Goal: Task Accomplishment & Management: Manage account settings

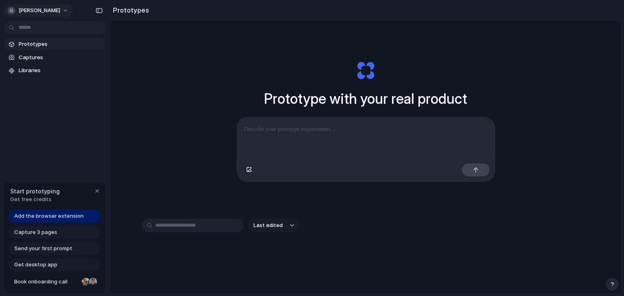
click at [44, 7] on span "[PERSON_NAME]" at bounding box center [39, 10] width 41 height 8
click at [39, 67] on span "Sign out" at bounding box center [30, 68] width 22 height 8
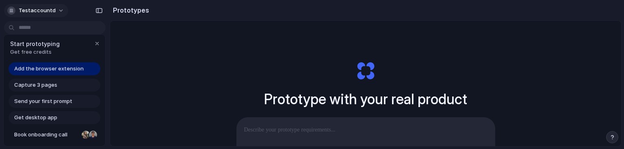
click at [40, 13] on span "testaccountd" at bounding box center [37, 10] width 37 height 8
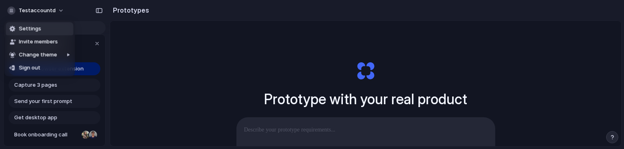
click at [39, 27] on span "Settings" at bounding box center [30, 29] width 22 height 8
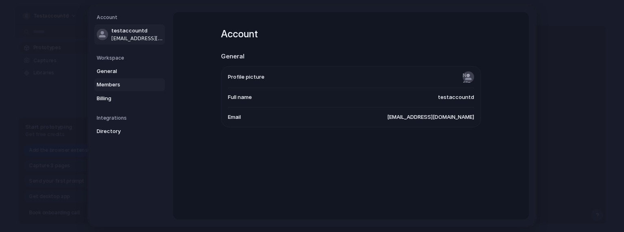
click at [105, 84] on span "Members" at bounding box center [123, 85] width 52 height 8
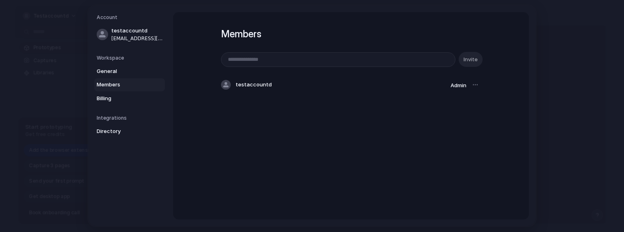
click at [409, 60] on input "email" at bounding box center [337, 60] width 233 height 14
type input "**********"
click at [458, 52] on button "Invite" at bounding box center [470, 59] width 24 height 15
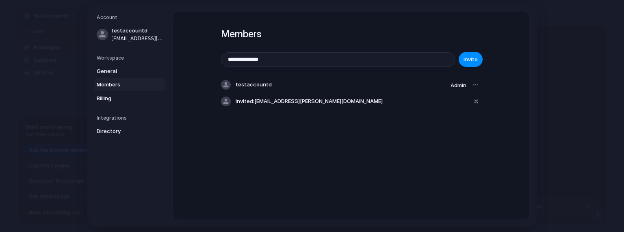
click at [474, 84] on div at bounding box center [474, 84] width 11 height 11
click at [128, 38] on span "bbtesting132@gmail.com" at bounding box center [137, 38] width 52 height 7
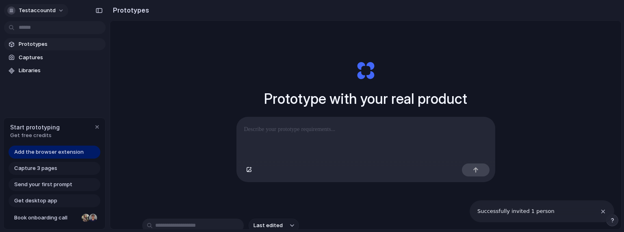
click at [56, 10] on button "testaccountd" at bounding box center [36, 10] width 64 height 13
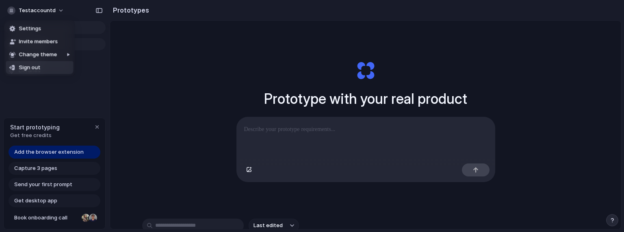
click at [50, 64] on li "Sign out" at bounding box center [39, 67] width 67 height 13
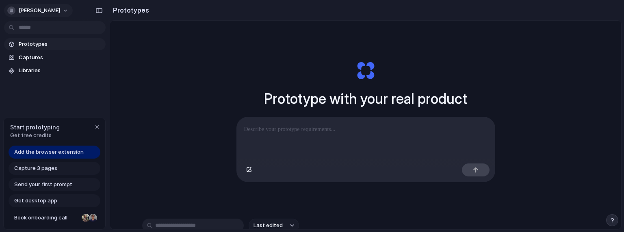
click at [42, 9] on span "[PERSON_NAME]" at bounding box center [39, 10] width 41 height 8
click at [43, 41] on span "Invite members" at bounding box center [38, 42] width 39 height 8
click at [52, 9] on button "[PERSON_NAME]" at bounding box center [38, 10] width 69 height 13
click at [42, 67] on li "Sign out" at bounding box center [39, 67] width 67 height 13
click at [46, 12] on span "testaccountd" at bounding box center [37, 10] width 37 height 8
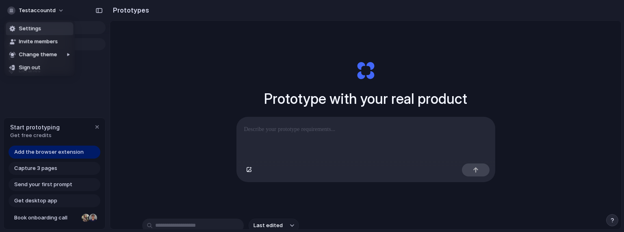
click at [33, 25] on span "Settings" at bounding box center [30, 29] width 22 height 8
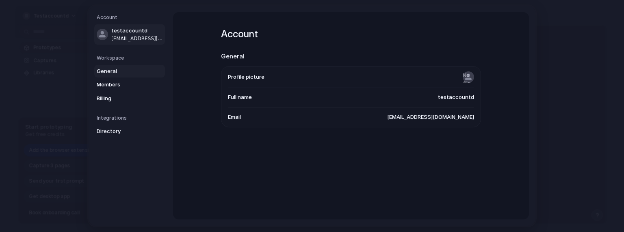
click at [113, 69] on span "General" at bounding box center [123, 71] width 52 height 8
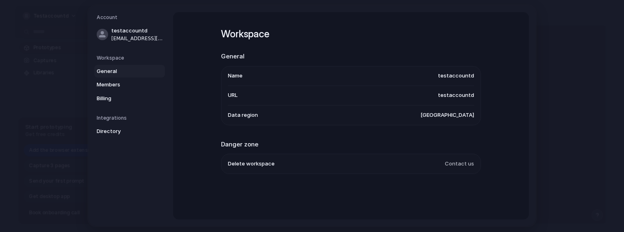
click at [248, 163] on span "Delete workspace" at bounding box center [251, 164] width 47 height 8
click at [455, 164] on span "Contact us" at bounding box center [459, 164] width 29 height 8
click at [123, 83] on span "Members" at bounding box center [123, 85] width 52 height 8
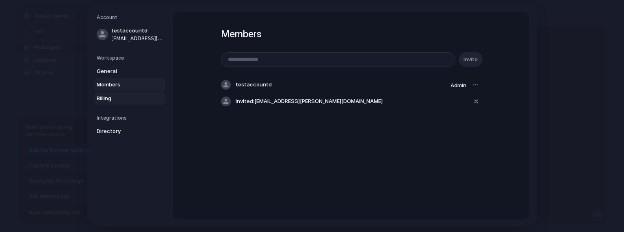
click at [104, 100] on span "Billing" at bounding box center [123, 99] width 52 height 8
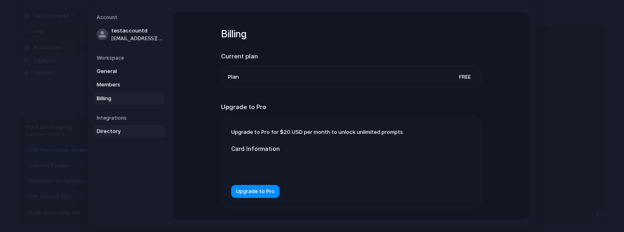
click at [106, 135] on span "Directory" at bounding box center [123, 131] width 52 height 8
